Goal: Task Accomplishment & Management: Manage account settings

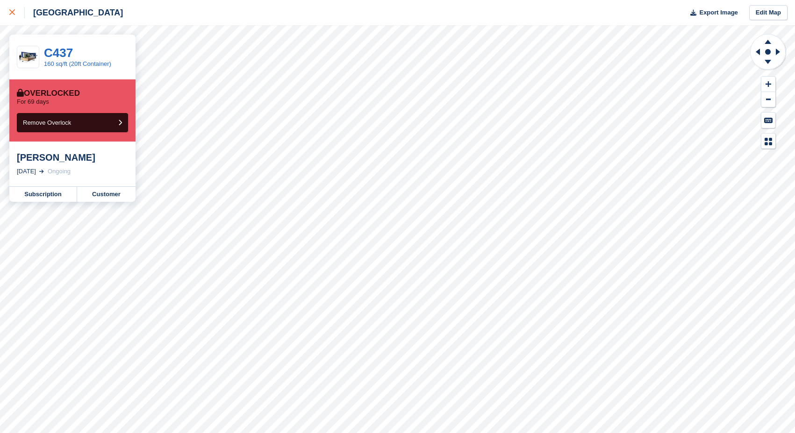
click at [16, 13] on div at bounding box center [16, 12] width 15 height 11
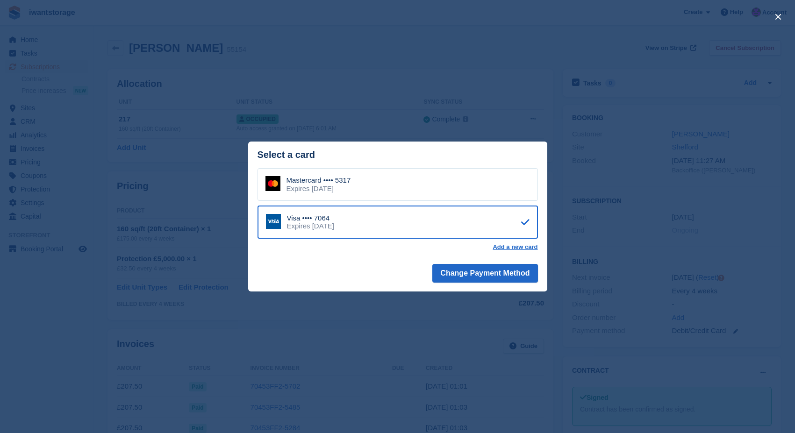
click at [401, 86] on div "close" at bounding box center [397, 216] width 795 height 433
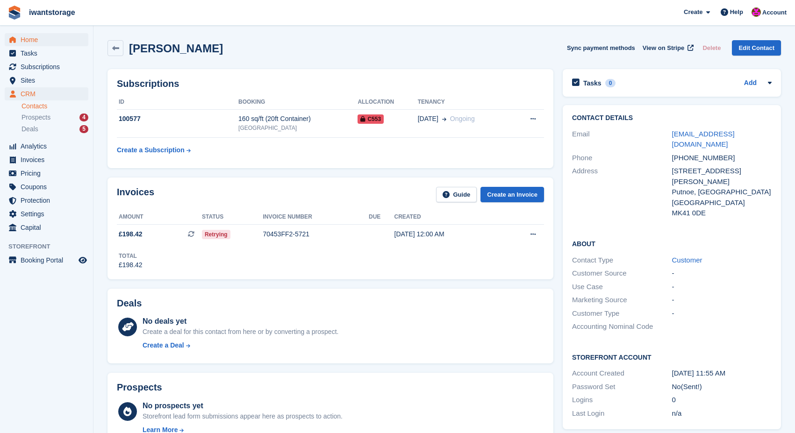
click at [30, 38] on span "Home" at bounding box center [49, 39] width 56 height 13
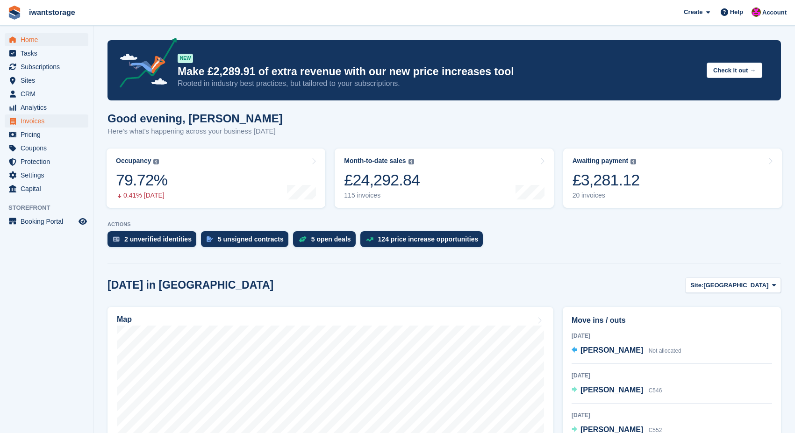
click at [39, 119] on span "Invoices" at bounding box center [49, 121] width 56 height 13
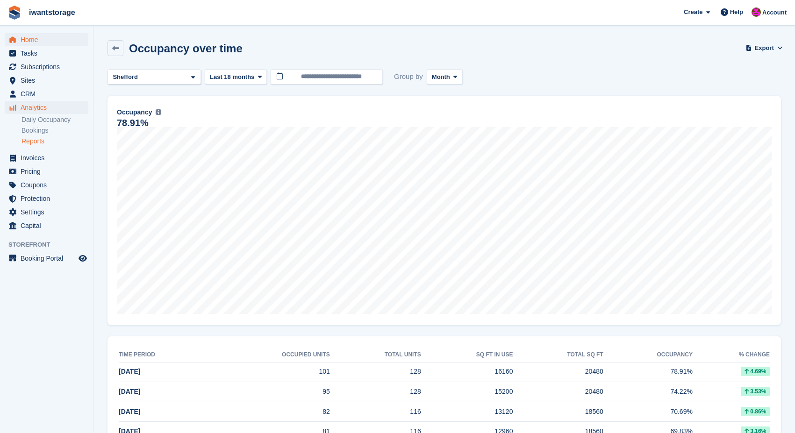
click at [24, 37] on span "Home" at bounding box center [49, 39] width 56 height 13
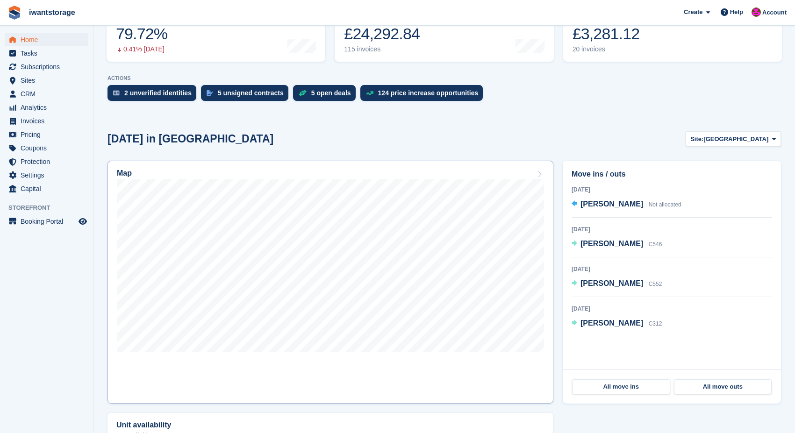
scroll to position [193, 0]
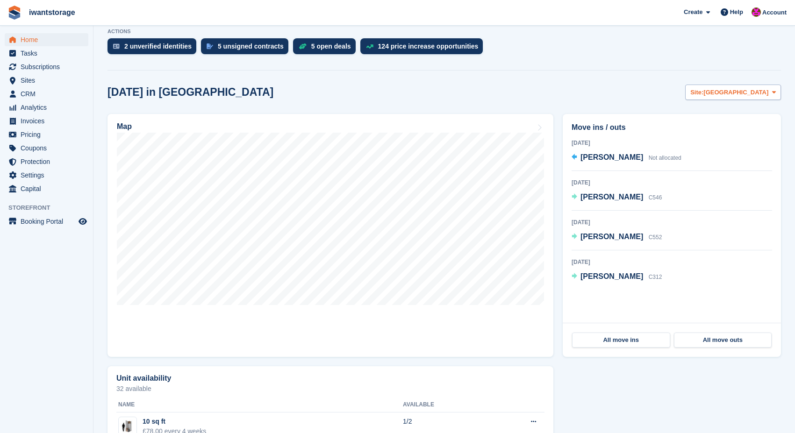
click at [754, 90] on span "[GEOGRAPHIC_DATA]" at bounding box center [736, 92] width 65 height 9
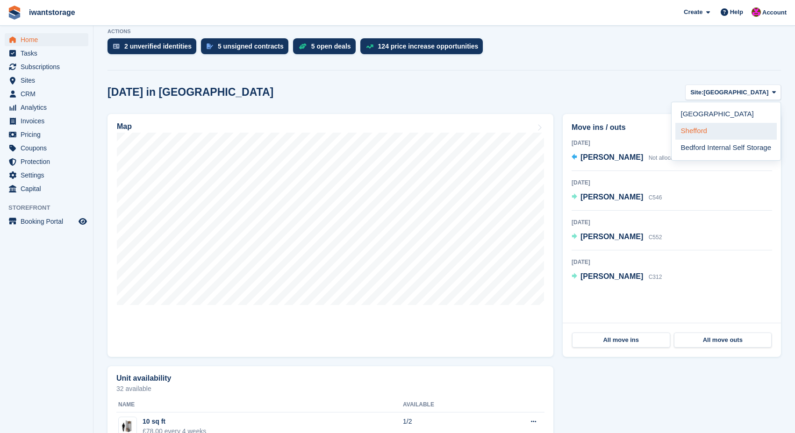
click at [712, 129] on link "Shefford" at bounding box center [726, 131] width 101 height 17
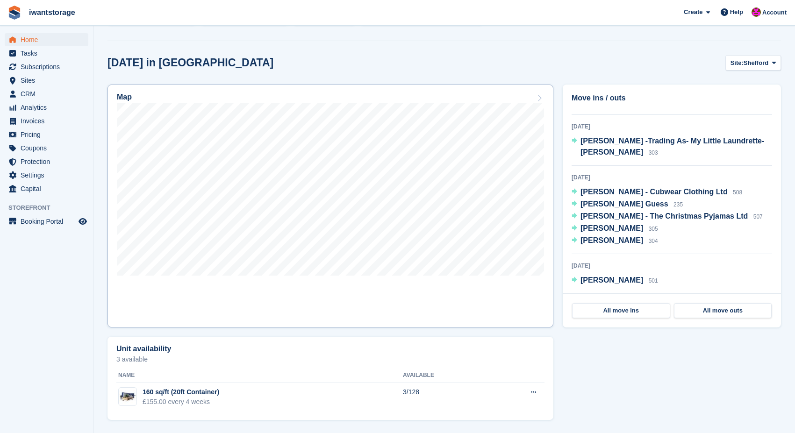
scroll to position [223, 0]
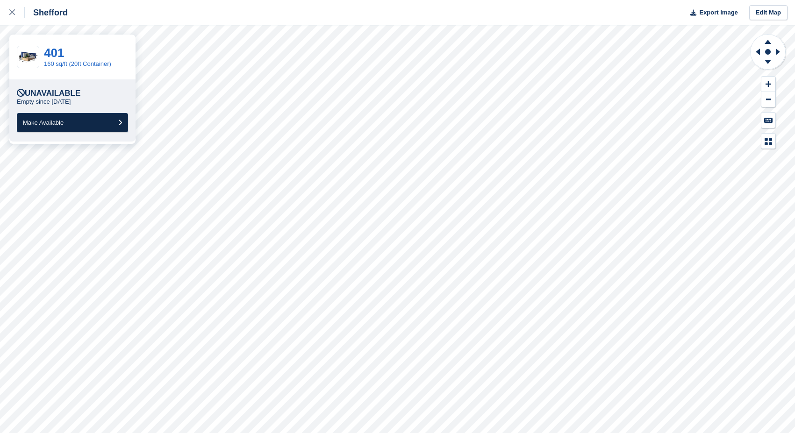
click at [90, 121] on button "Make Available" at bounding box center [72, 122] width 111 height 19
click at [87, 120] on button "Make Available" at bounding box center [72, 122] width 111 height 19
click at [86, 125] on button "Make Available" at bounding box center [72, 122] width 111 height 19
click at [92, 122] on button "Make Available" at bounding box center [72, 122] width 111 height 19
click at [86, 126] on button "Make Available" at bounding box center [72, 122] width 111 height 19
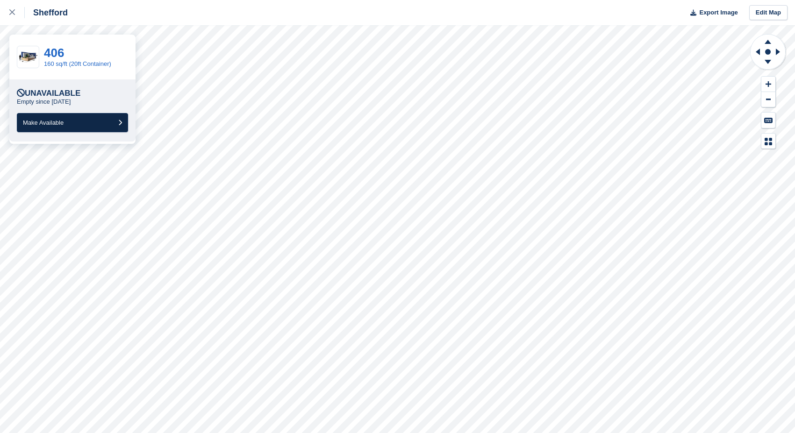
click at [85, 117] on button "Make Available" at bounding box center [72, 122] width 111 height 19
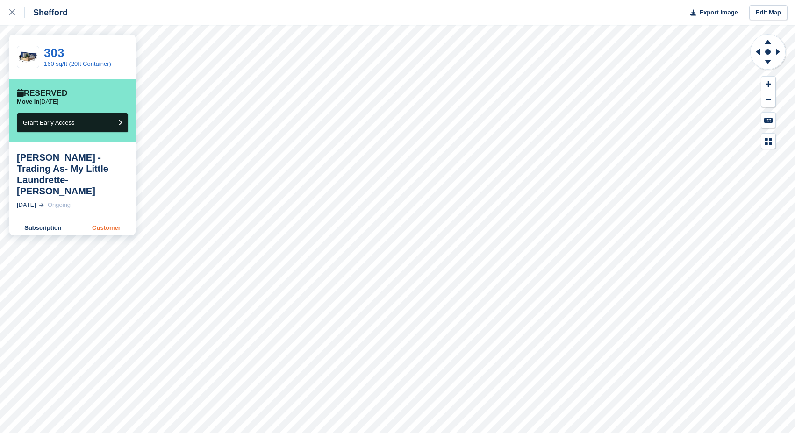
click at [104, 221] on link "Customer" at bounding box center [106, 228] width 58 height 15
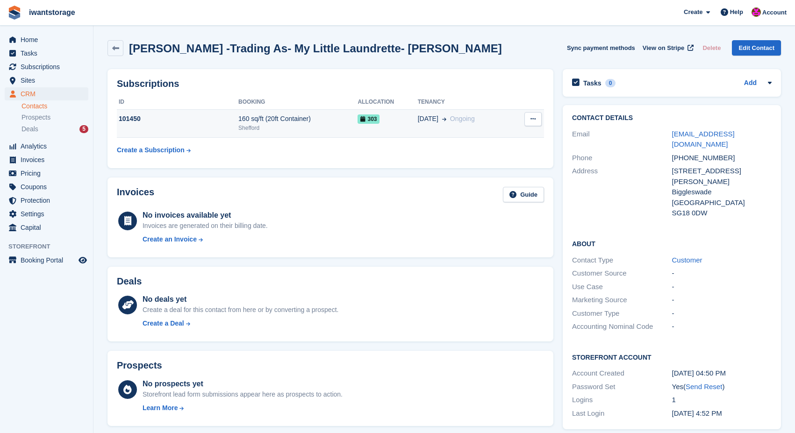
click at [537, 120] on button at bounding box center [533, 119] width 17 height 14
click at [134, 119] on div "101450" at bounding box center [178, 119] width 122 height 10
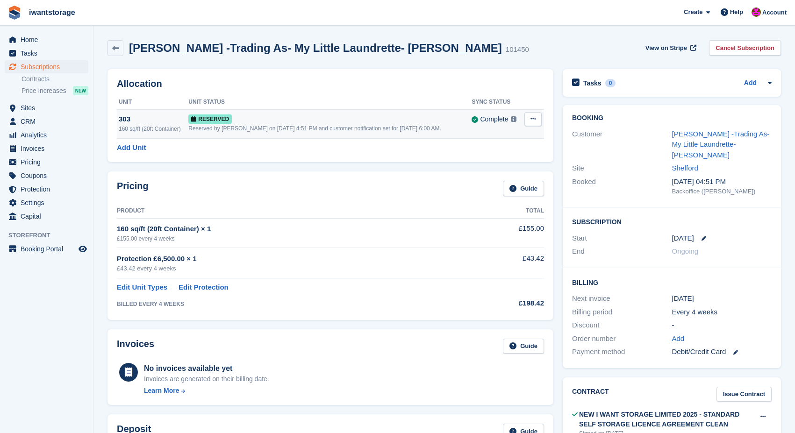
click at [534, 120] on icon at bounding box center [533, 119] width 5 height 6
click at [496, 156] on p "Deallocate" at bounding box center [496, 157] width 81 height 12
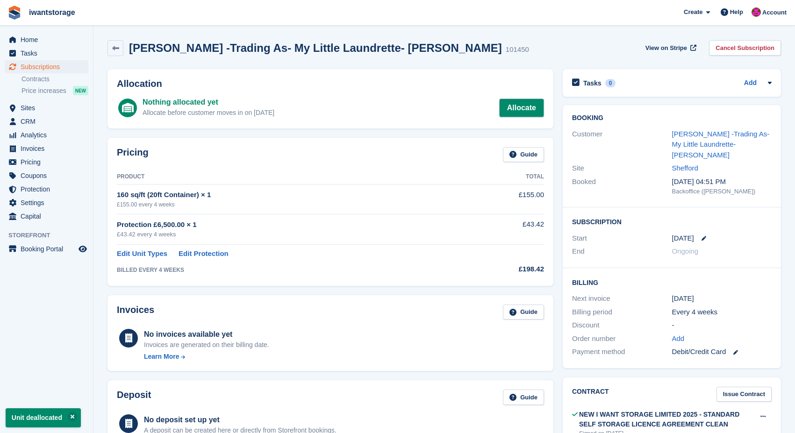
click at [521, 101] on link "Allocate" at bounding box center [521, 108] width 45 height 19
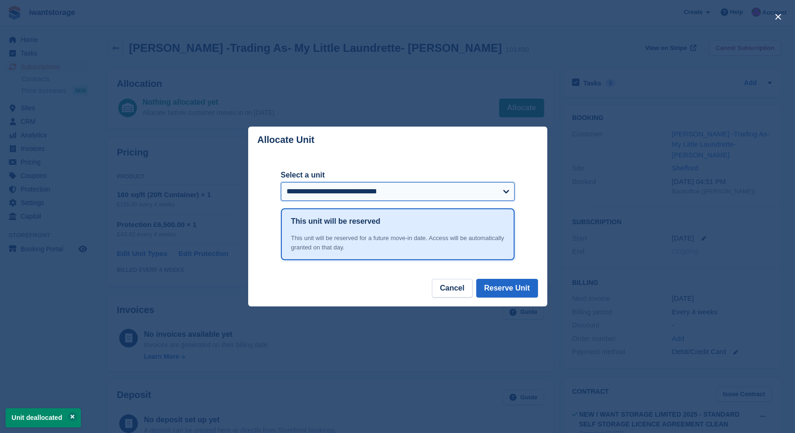
select select "******"
click at [504, 296] on button "Reserve Unit" at bounding box center [507, 288] width 62 height 19
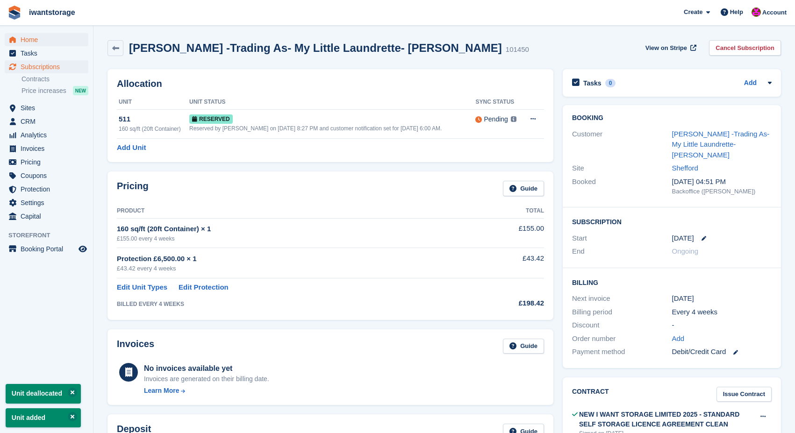
click at [29, 41] on span "Home" at bounding box center [49, 39] width 56 height 13
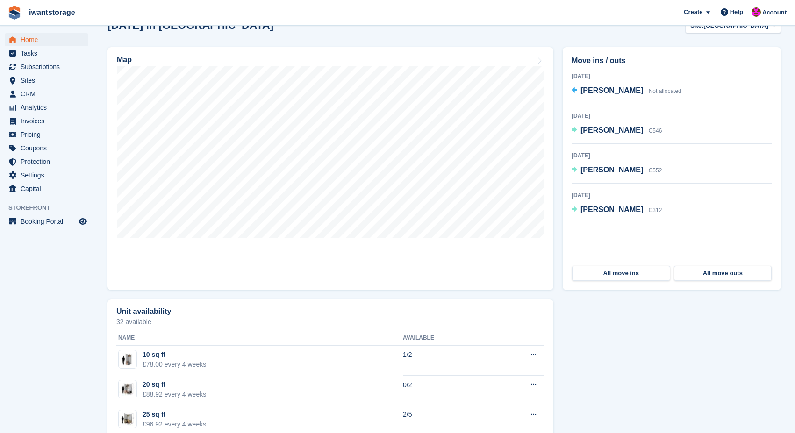
scroll to position [243, 0]
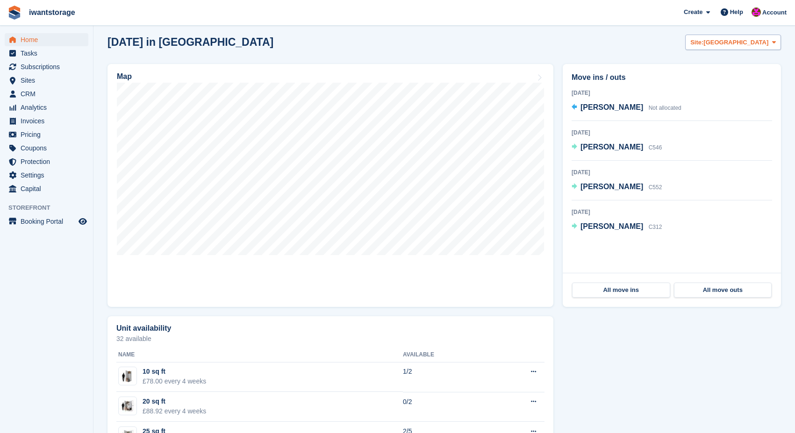
click at [766, 36] on button "Site: Bedford" at bounding box center [733, 42] width 96 height 15
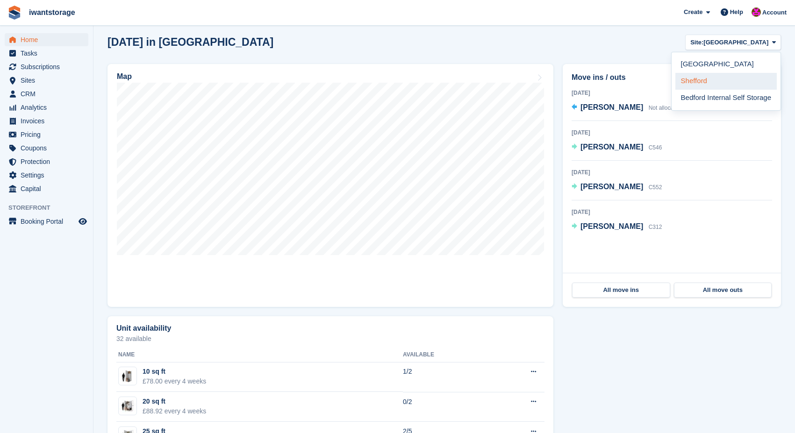
click at [701, 82] on link "Shefford" at bounding box center [726, 81] width 101 height 17
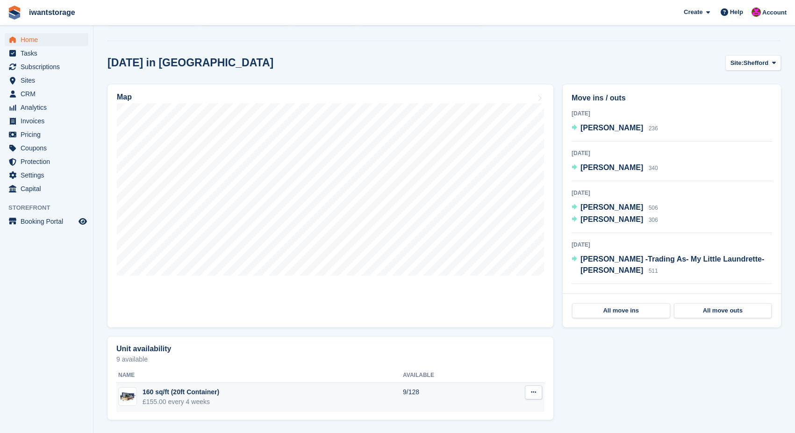
scroll to position [223, 0]
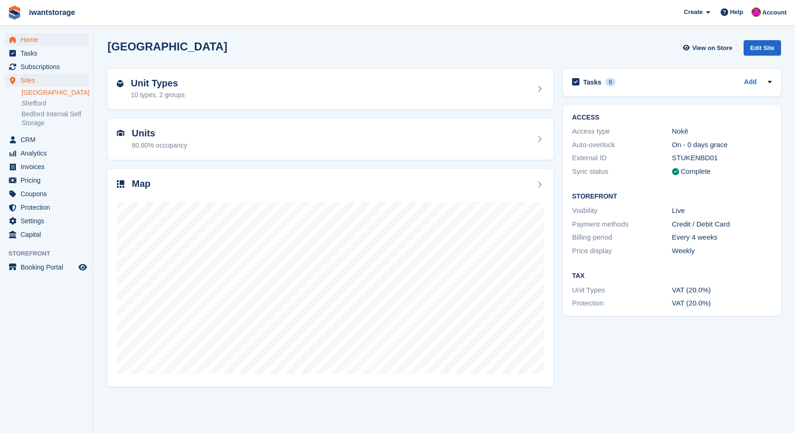
click at [30, 43] on span "Home" at bounding box center [49, 39] width 56 height 13
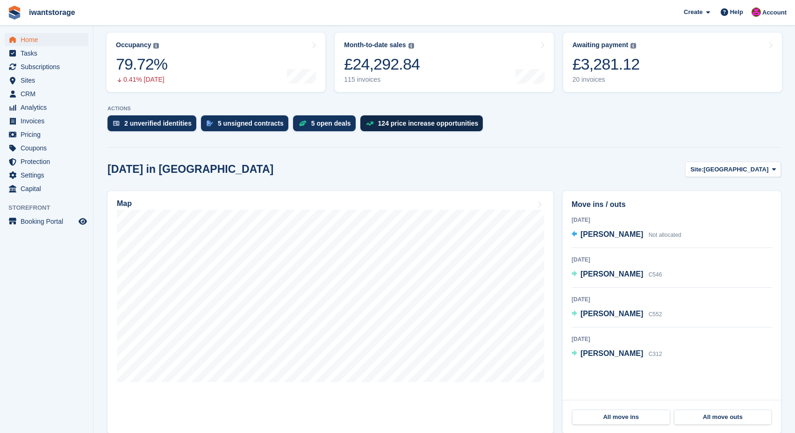
scroll to position [115, 0]
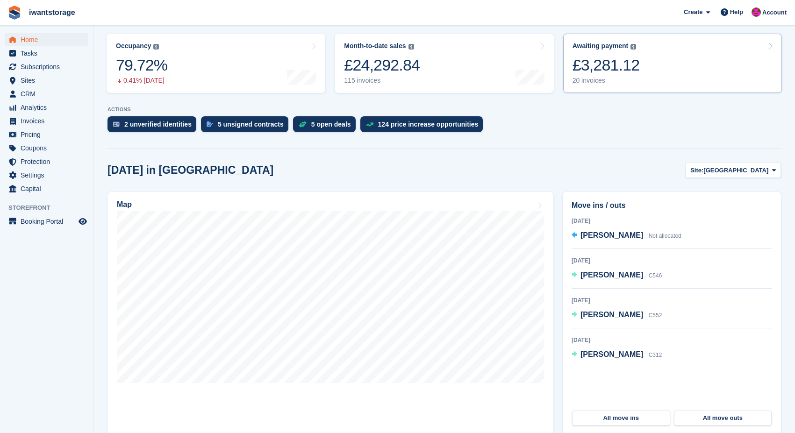
click at [657, 48] on link "Awaiting payment The total outstanding balance on all open invoices. £3,281.12 …" at bounding box center [672, 63] width 219 height 59
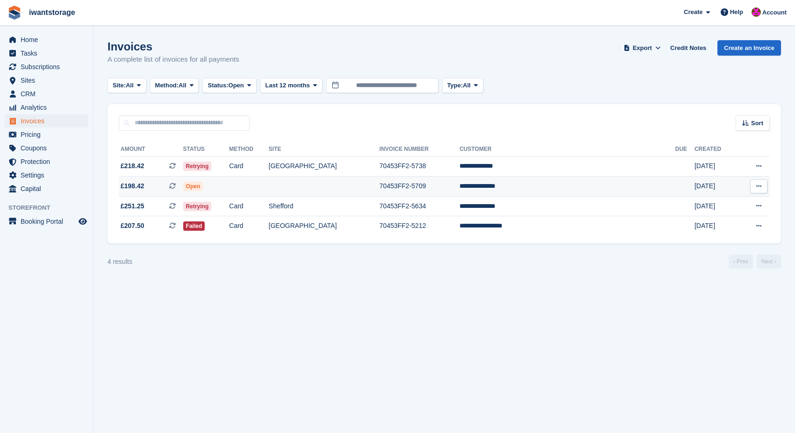
click at [761, 187] on icon at bounding box center [758, 186] width 5 height 6
click at [218, 188] on div "This is a recurring subscription invoice." at bounding box center [280, 187] width 124 height 21
click at [41, 63] on span "Subscriptions" at bounding box center [49, 66] width 56 height 13
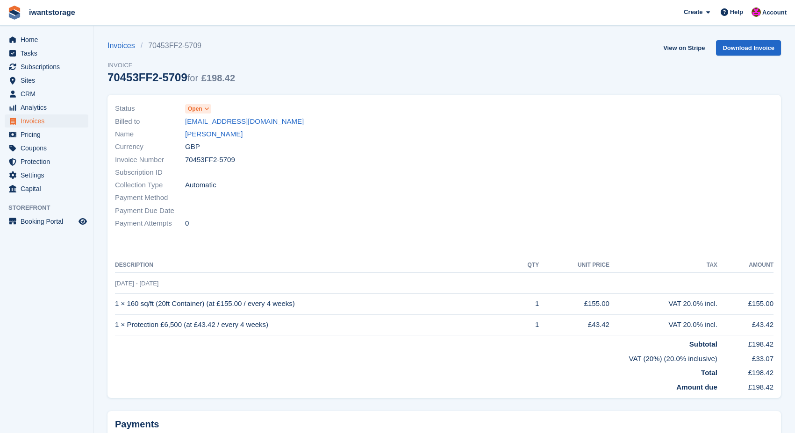
click at [208, 109] on icon at bounding box center [206, 109] width 5 height 6
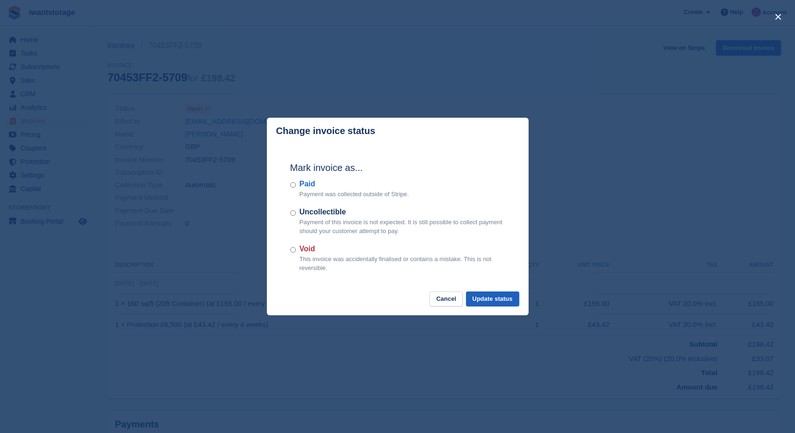
click at [493, 299] on button "Update status" at bounding box center [492, 299] width 53 height 15
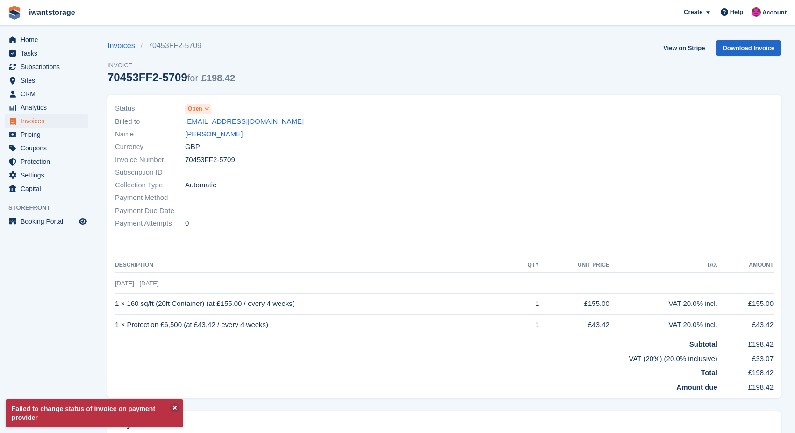
click at [207, 109] on icon at bounding box center [206, 109] width 5 height 6
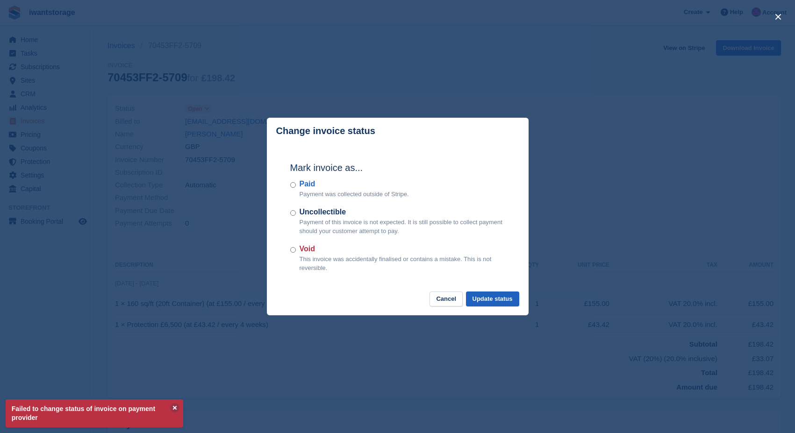
click at [489, 302] on button "Update status" at bounding box center [492, 299] width 53 height 15
